Goal: Information Seeking & Learning: Learn about a topic

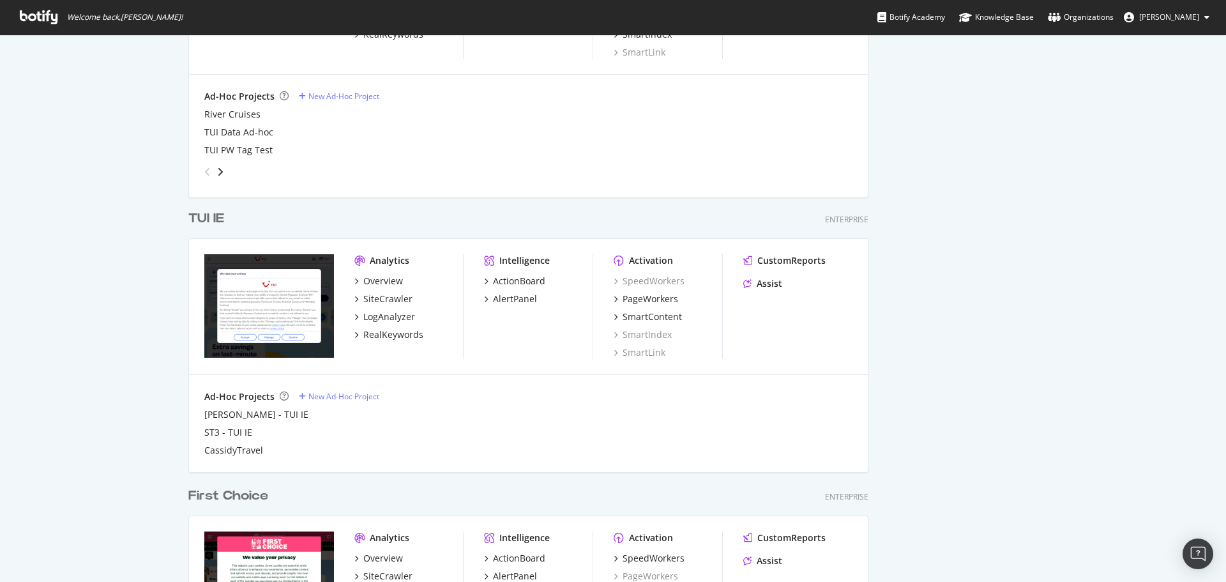
scroll to position [1096, 0]
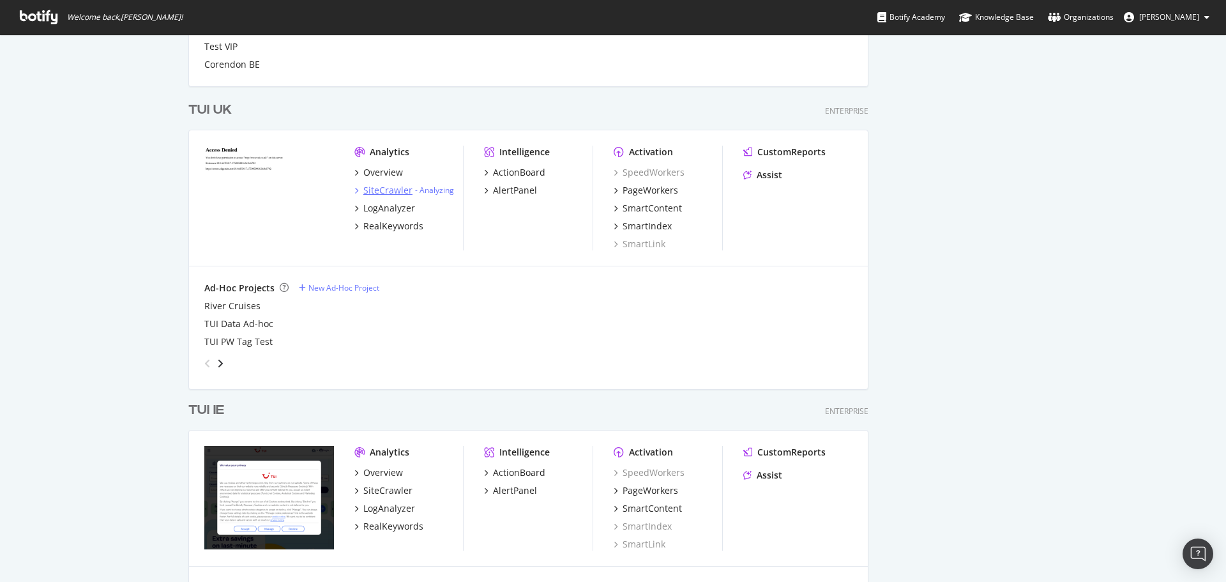
click at [400, 192] on div "SiteCrawler" at bounding box center [387, 190] width 49 height 13
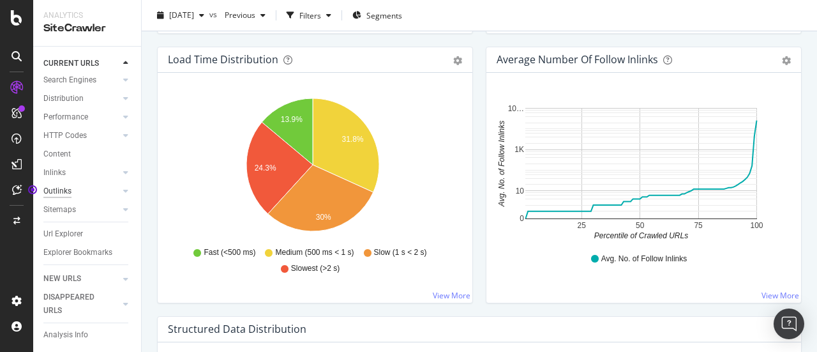
scroll to position [986, 0]
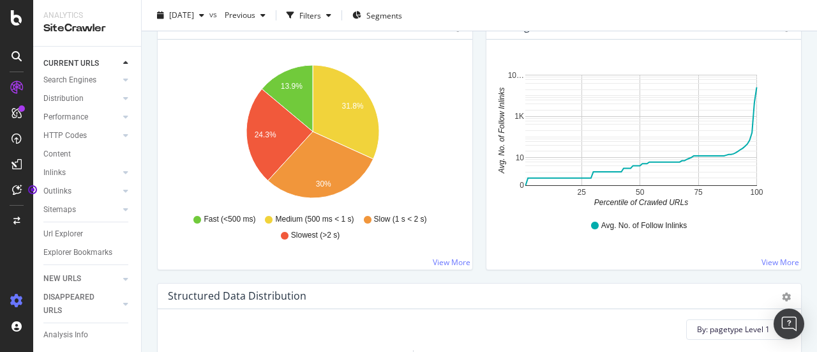
click at [10, 299] on icon at bounding box center [16, 300] width 13 height 13
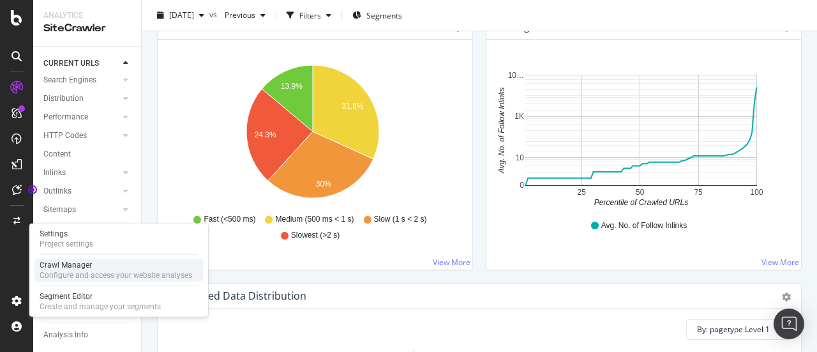
click at [77, 272] on div "Configure and access your website analyses" at bounding box center [116, 275] width 153 height 10
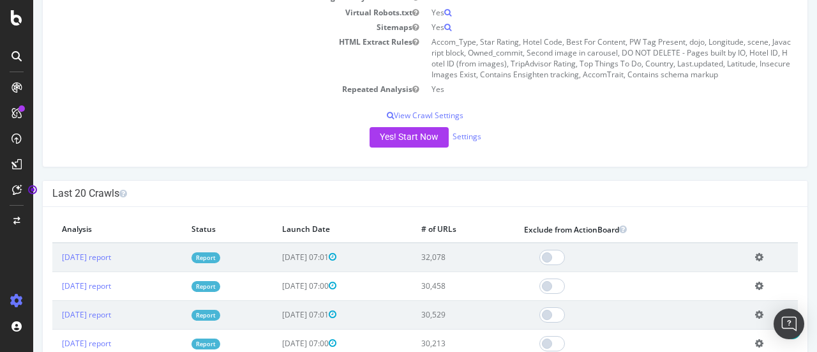
scroll to position [319, 0]
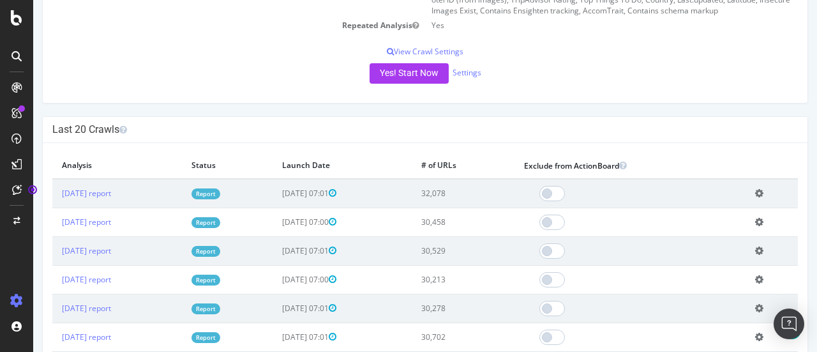
click at [220, 196] on link "Report" at bounding box center [206, 193] width 29 height 11
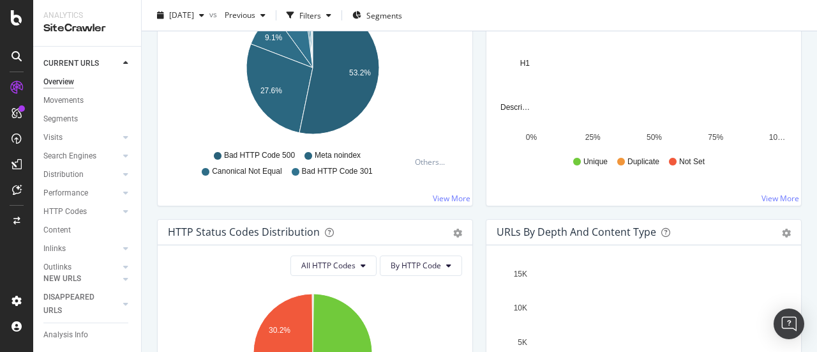
scroll to position [702, 0]
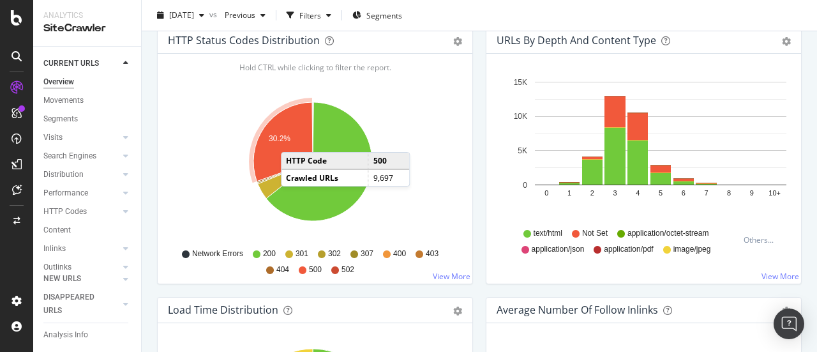
click at [294, 137] on icon "A chart." at bounding box center [282, 141] width 59 height 79
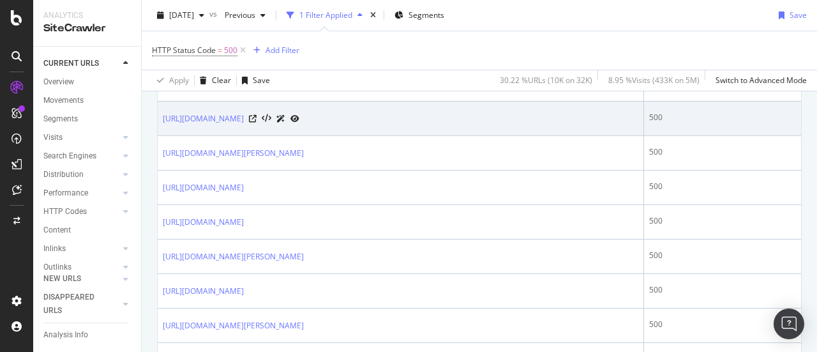
scroll to position [713, 0]
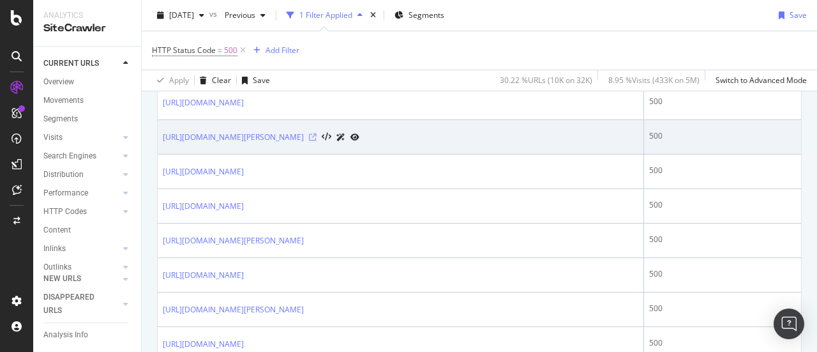
click at [317, 134] on icon at bounding box center [313, 137] width 8 height 8
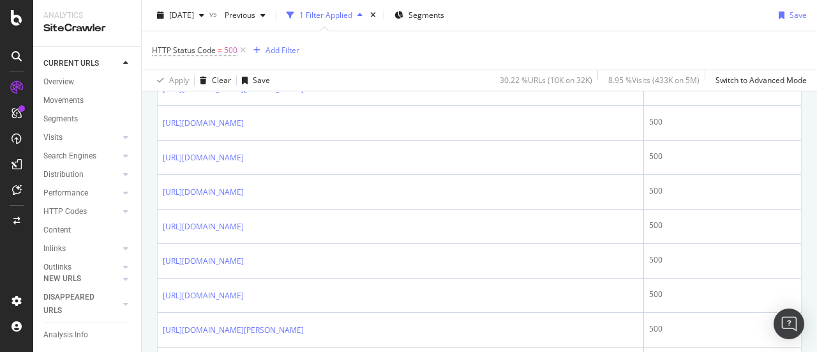
scroll to position [1735, 0]
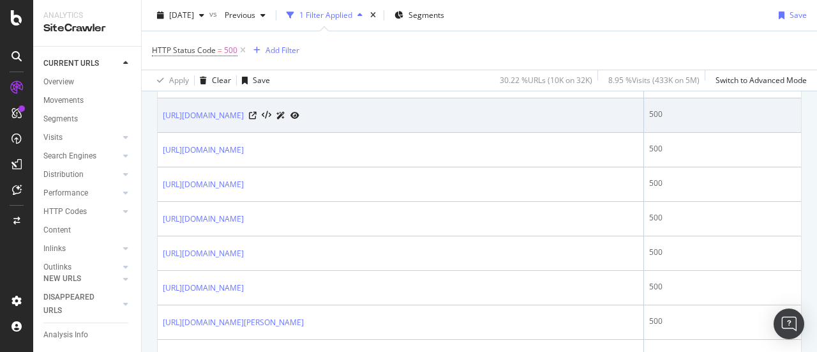
click at [299, 122] on div at bounding box center [274, 115] width 50 height 13
click at [257, 119] on icon at bounding box center [253, 116] width 8 height 8
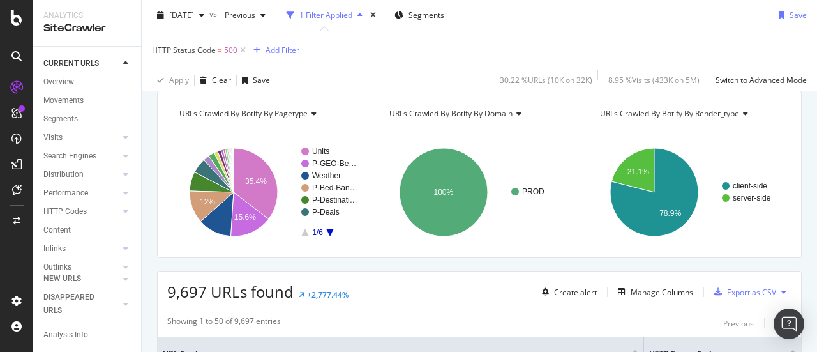
scroll to position [64, 0]
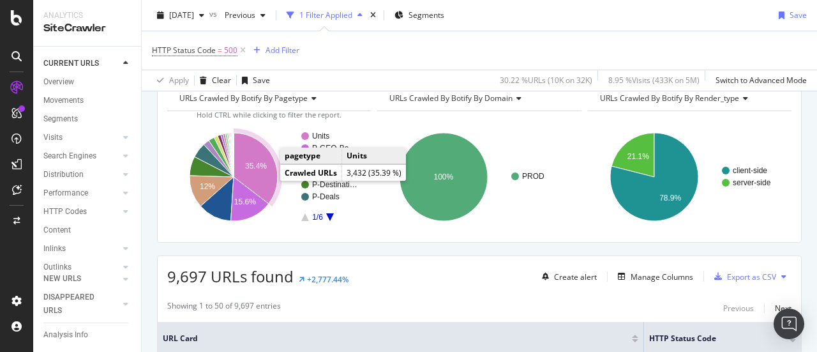
click at [261, 163] on text "35.4%" at bounding box center [256, 166] width 22 height 9
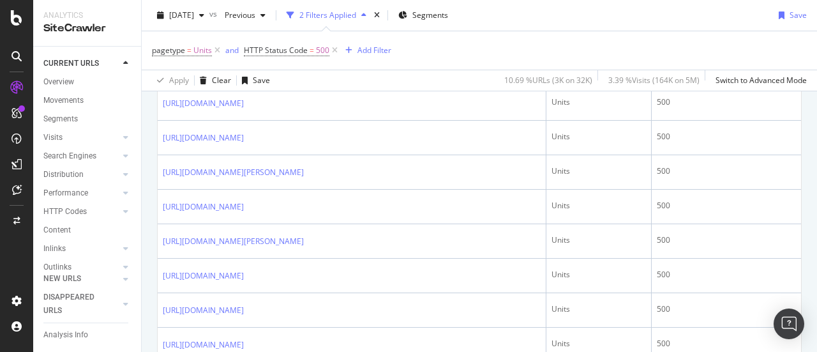
scroll to position [394, 0]
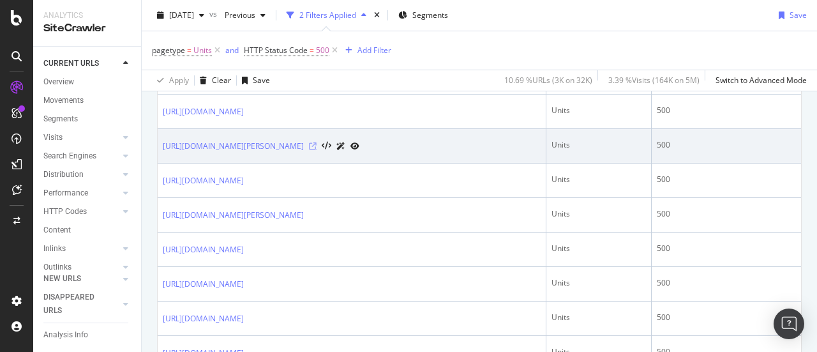
click at [317, 150] on icon at bounding box center [313, 146] width 8 height 8
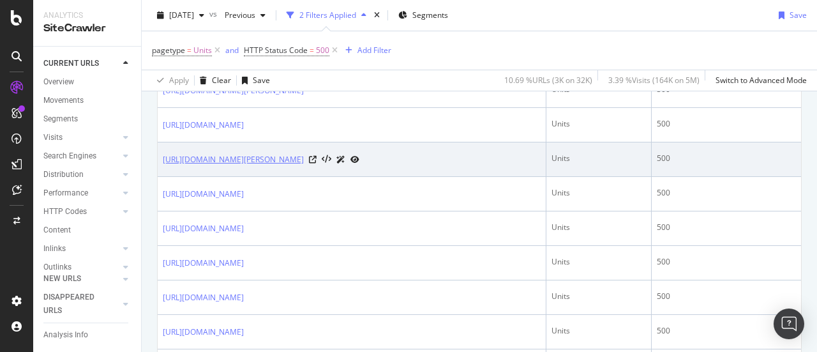
scroll to position [522, 0]
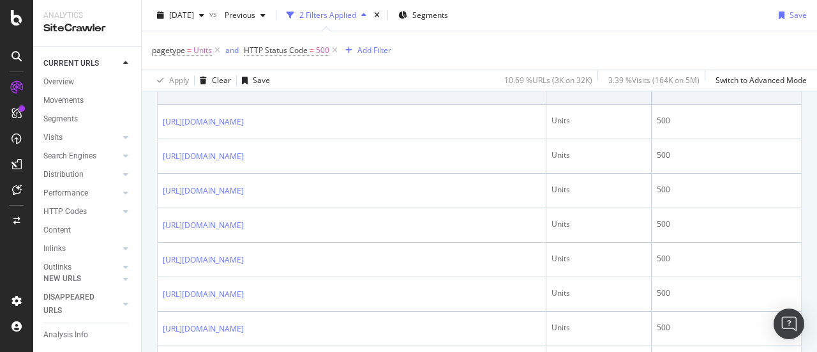
click at [317, 91] on icon at bounding box center [313, 88] width 8 height 8
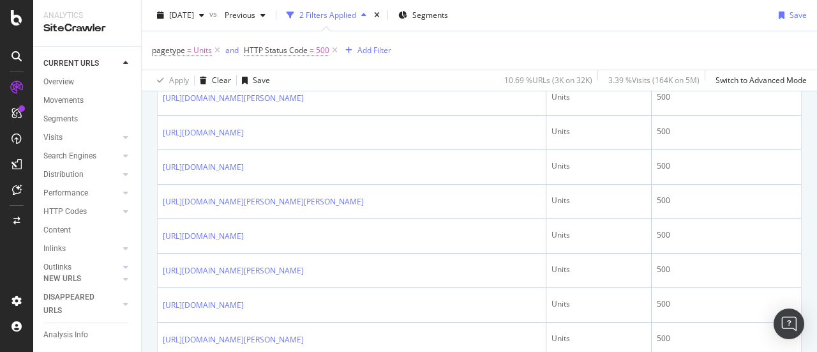
scroll to position [905, 0]
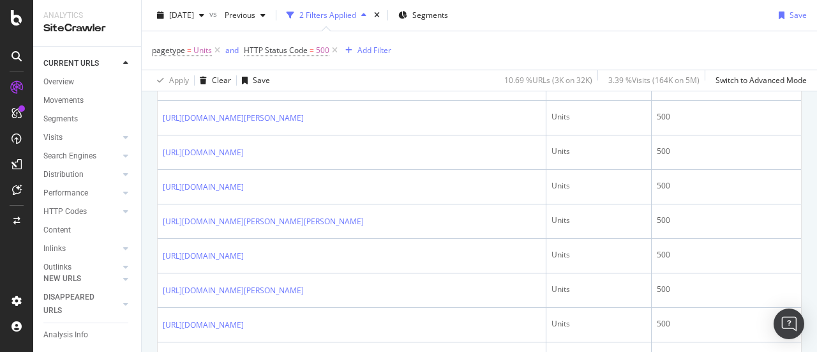
click at [257, 19] on icon at bounding box center [253, 15] width 8 height 8
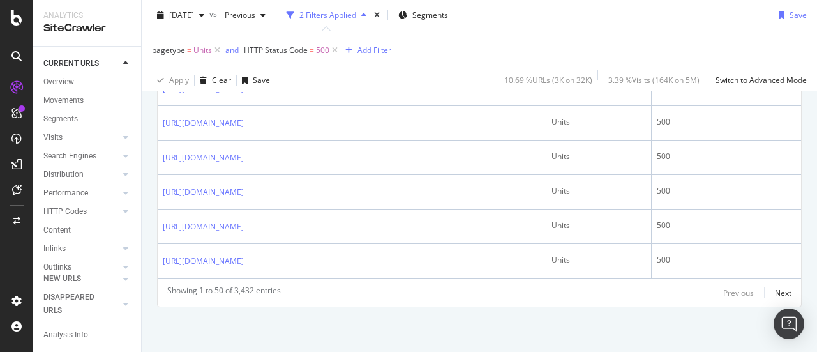
scroll to position [1926, 0]
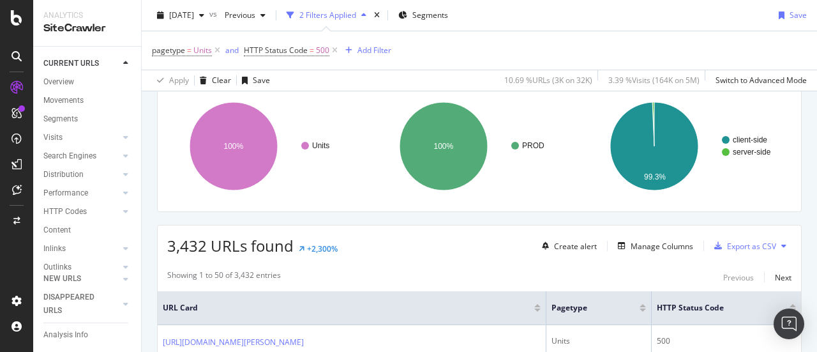
scroll to position [0, 0]
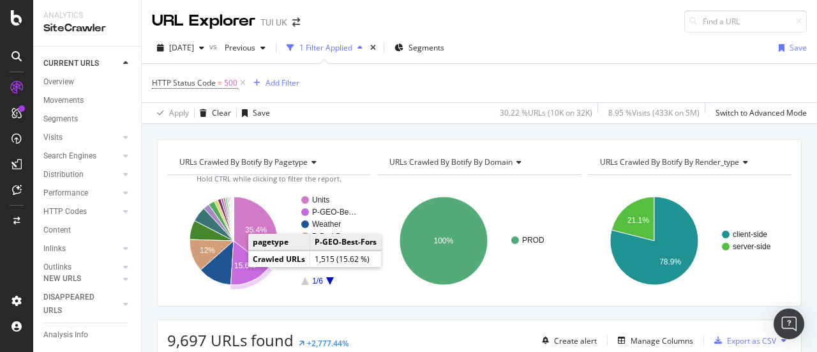
click at [247, 264] on text "15.6%" at bounding box center [245, 265] width 22 height 9
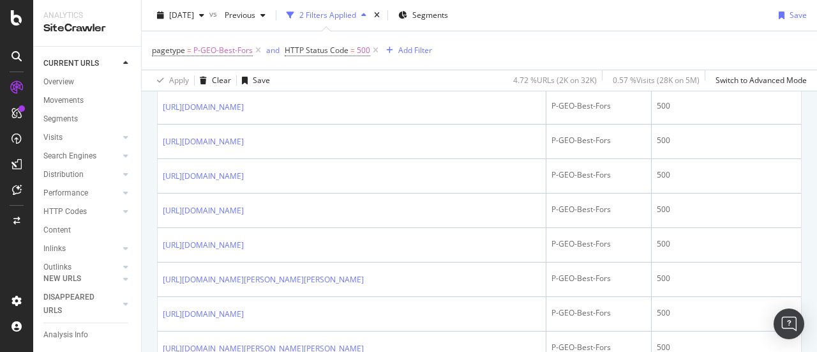
scroll to position [1288, 0]
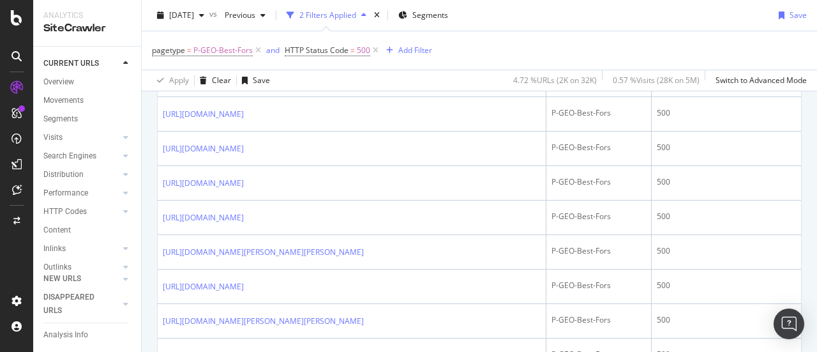
click at [257, 15] on icon at bounding box center [253, 11] width 8 height 8
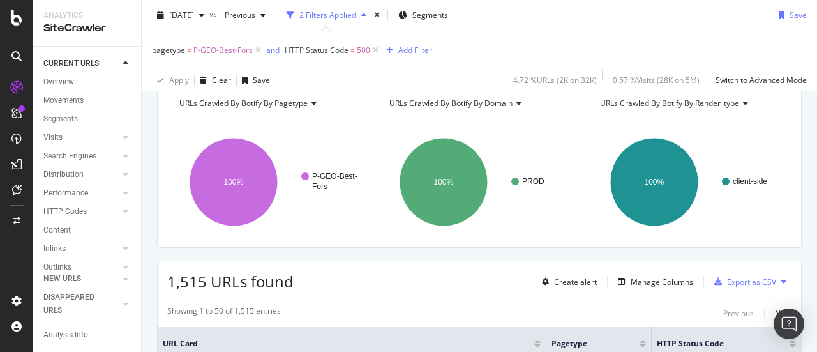
scroll to position [0, 0]
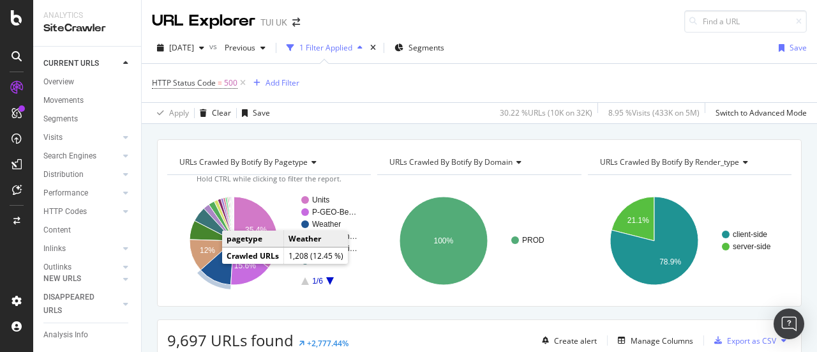
click at [214, 266] on icon "A chart." at bounding box center [216, 263] width 33 height 44
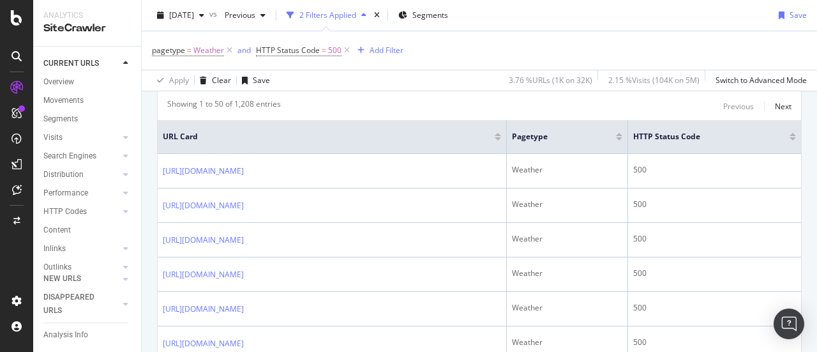
scroll to position [266, 0]
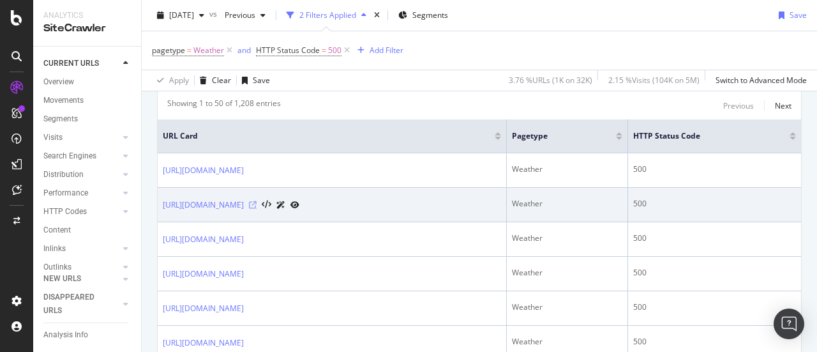
click at [257, 206] on icon at bounding box center [253, 205] width 8 height 8
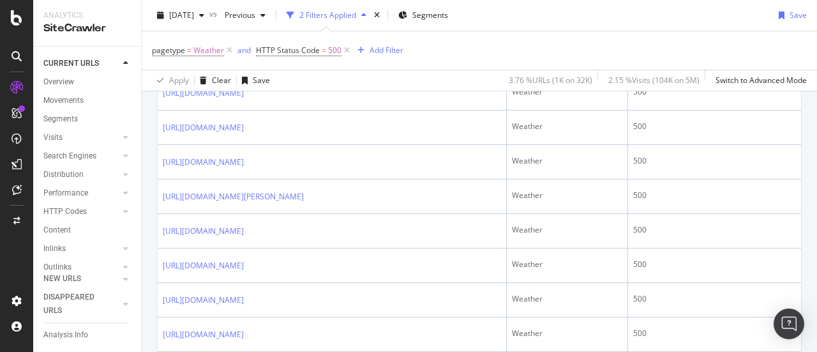
scroll to position [458, 0]
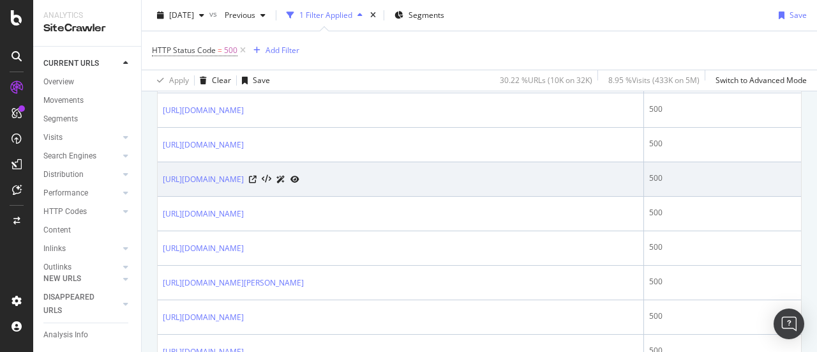
scroll to position [586, 0]
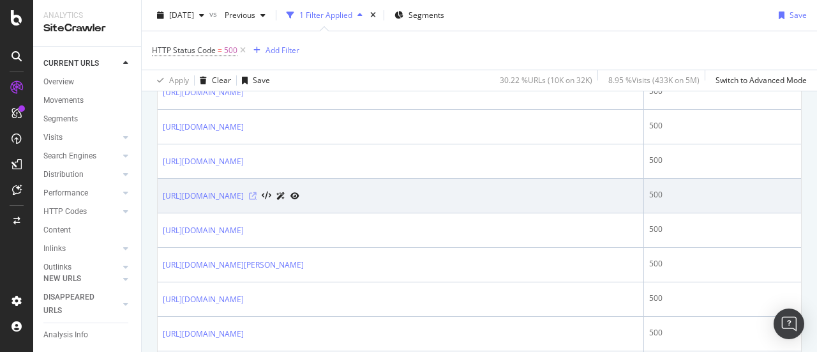
click at [257, 193] on icon at bounding box center [253, 196] width 8 height 8
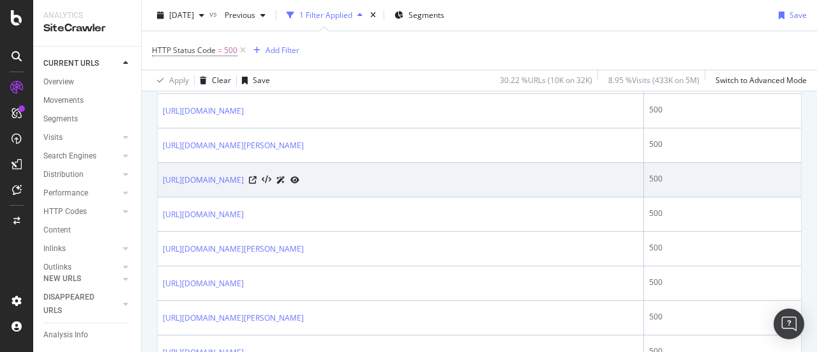
scroll to position [777, 0]
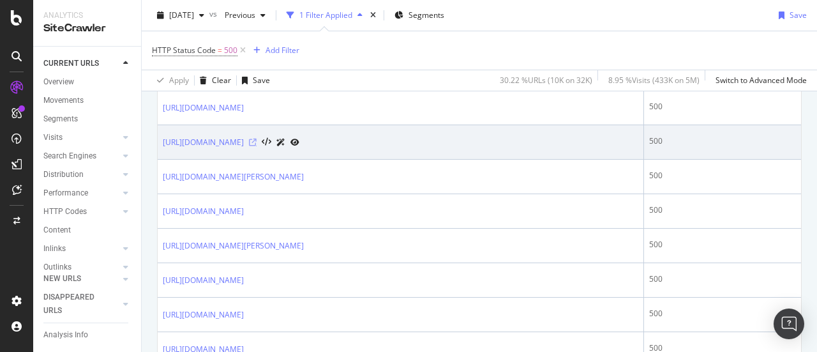
click at [257, 139] on icon at bounding box center [253, 143] width 8 height 8
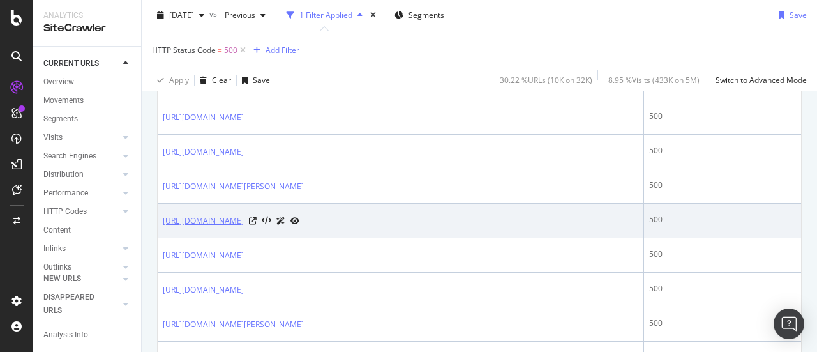
scroll to position [1352, 0]
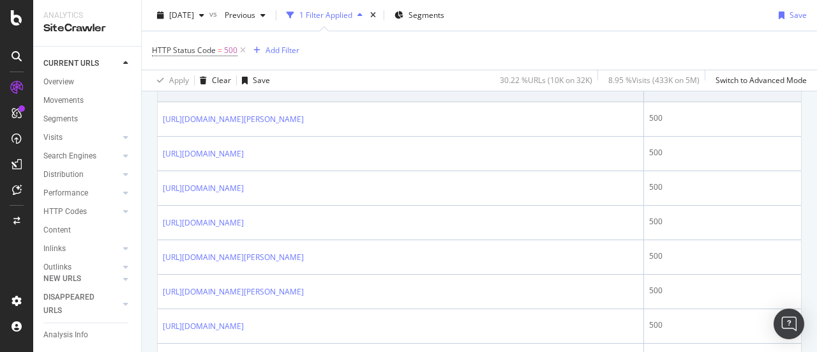
click at [257, 89] on icon at bounding box center [253, 85] width 8 height 8
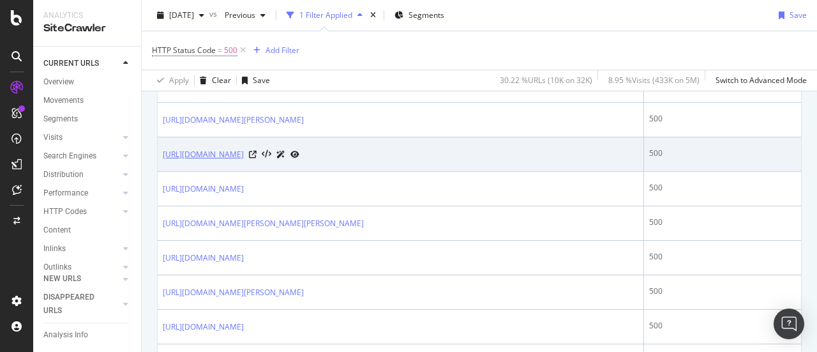
scroll to position [1543, 0]
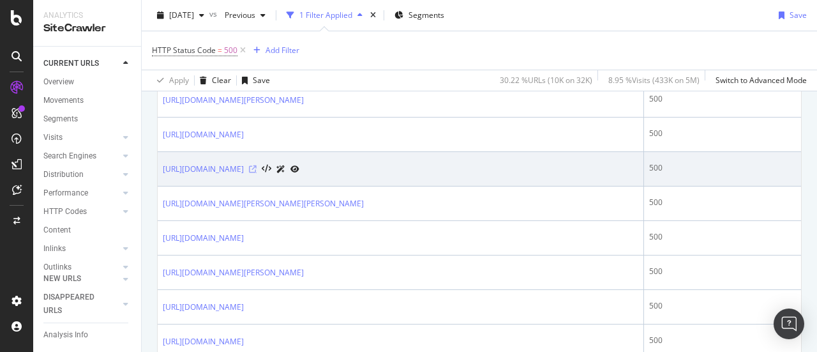
click at [257, 173] on icon at bounding box center [253, 169] width 8 height 8
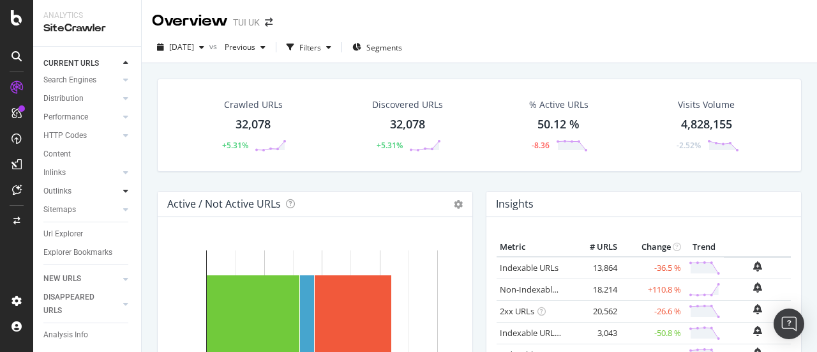
scroll to position [89, 0]
click at [56, 129] on div "HTTP Codes" at bounding box center [64, 135] width 43 height 13
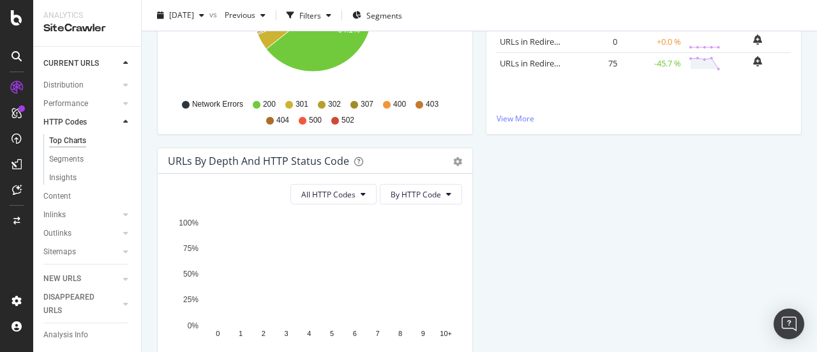
scroll to position [211, 0]
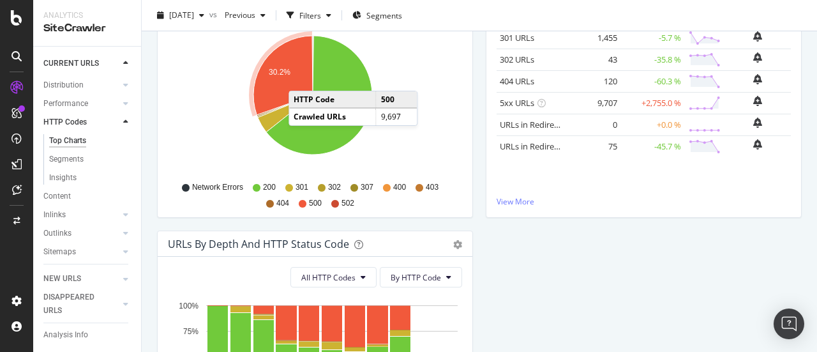
click at [301, 77] on icon "A chart." at bounding box center [282, 75] width 59 height 79
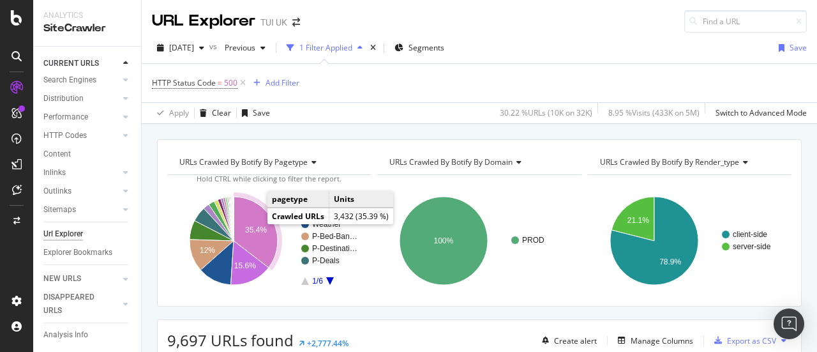
scroll to position [128, 0]
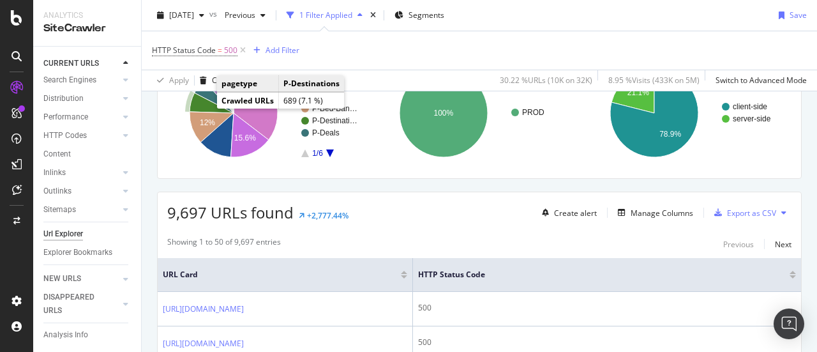
click at [204, 102] on icon "A chart." at bounding box center [212, 103] width 44 height 20
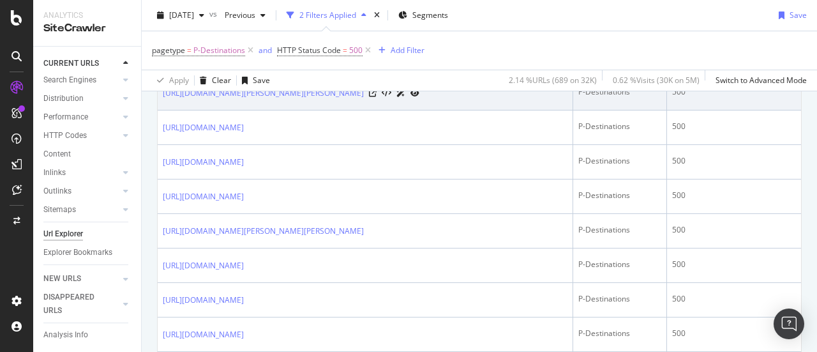
scroll to position [777, 0]
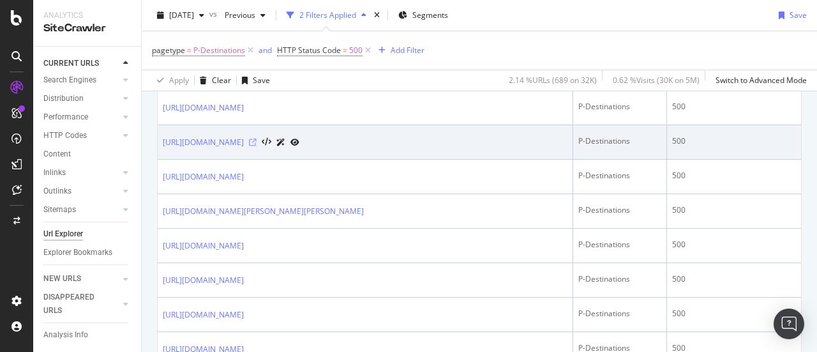
click at [257, 146] on icon at bounding box center [253, 143] width 8 height 8
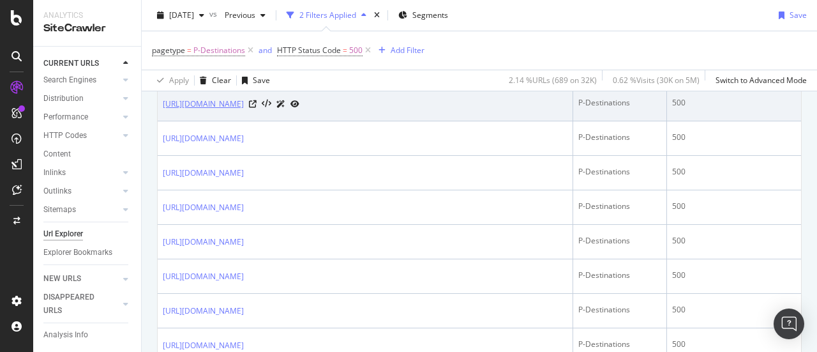
scroll to position [1224, 0]
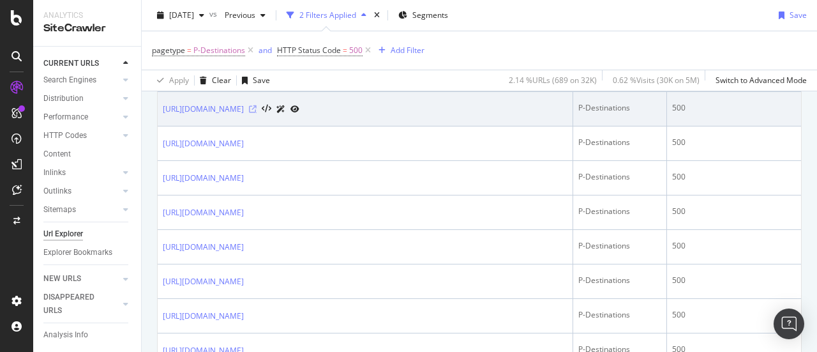
click at [257, 113] on icon at bounding box center [253, 109] width 8 height 8
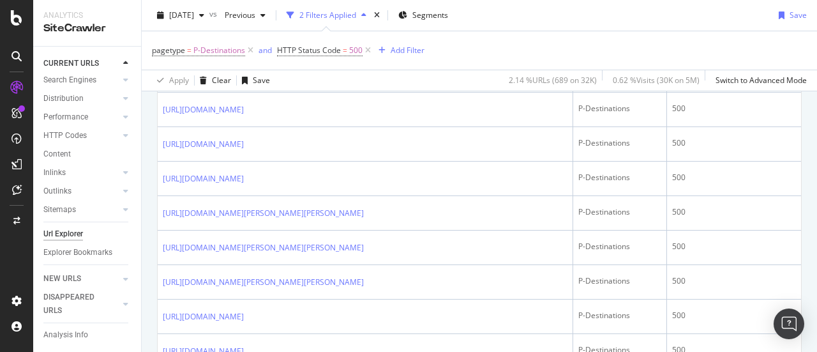
scroll to position [1416, 0]
